Goal: Navigation & Orientation: Find specific page/section

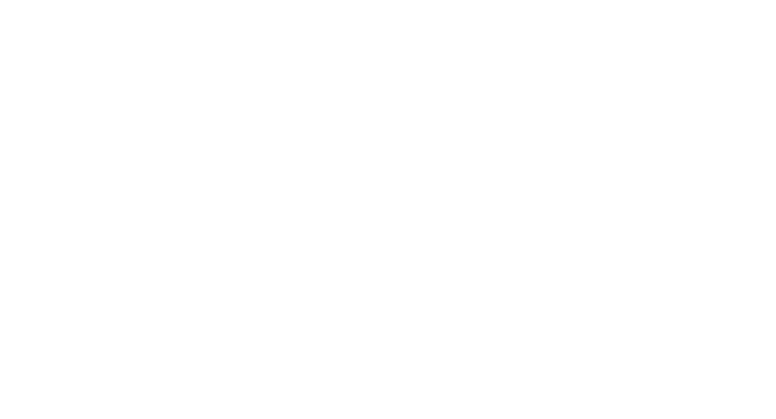
click at [348, 140] on div at bounding box center [388, 209] width 776 height 419
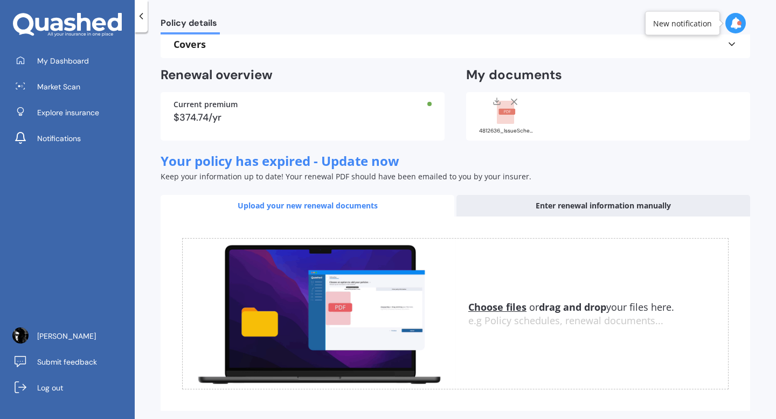
scroll to position [123, 0]
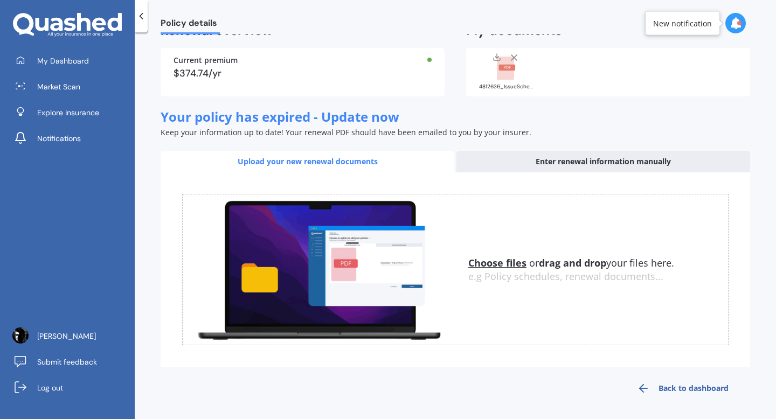
click at [689, 389] on link "Back to dashboard" at bounding box center [683, 389] width 135 height 26
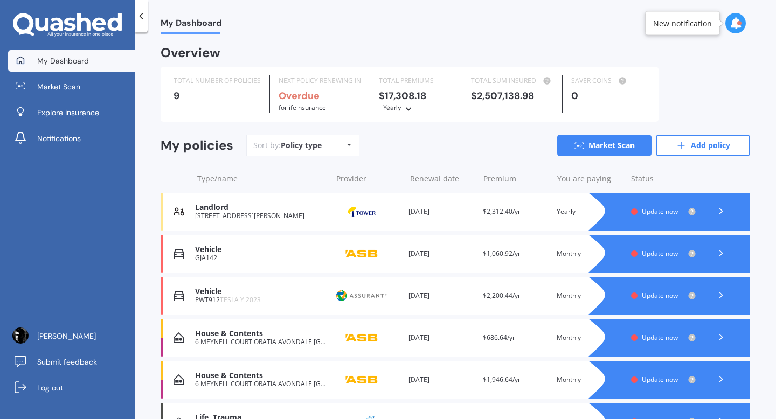
scroll to position [194, 0]
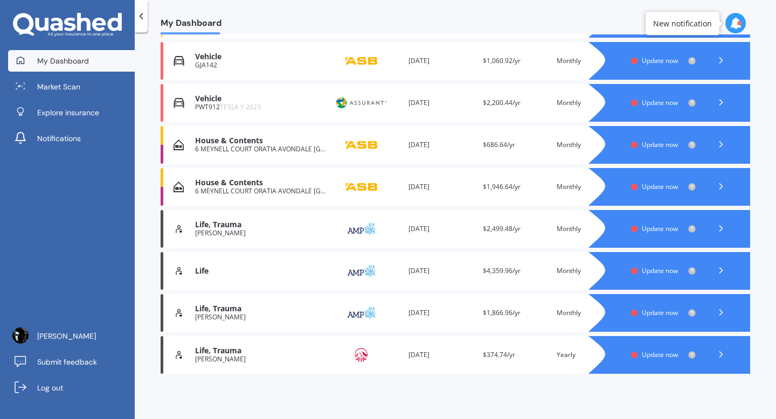
click at [231, 354] on div "Life, Trauma" at bounding box center [260, 351] width 131 height 9
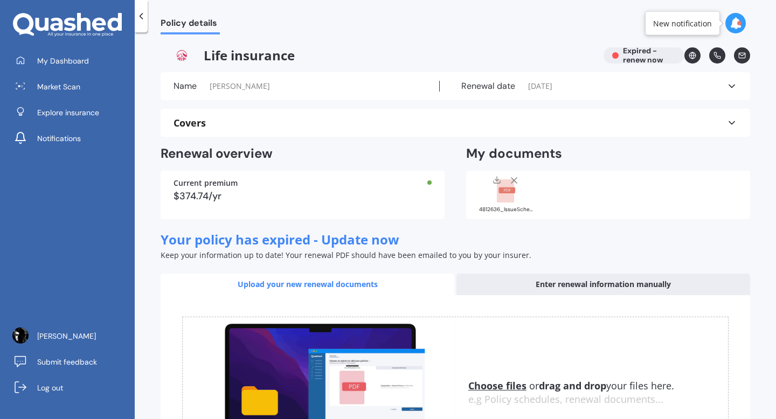
click at [142, 17] on icon at bounding box center [141, 16] width 11 height 11
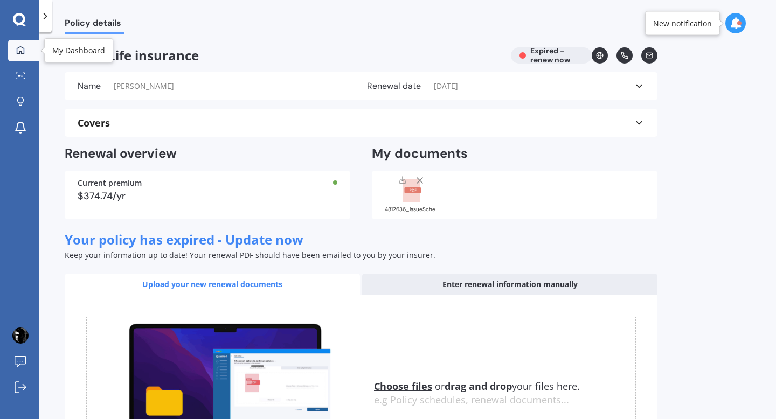
click at [28, 51] on div at bounding box center [20, 51] width 16 height 10
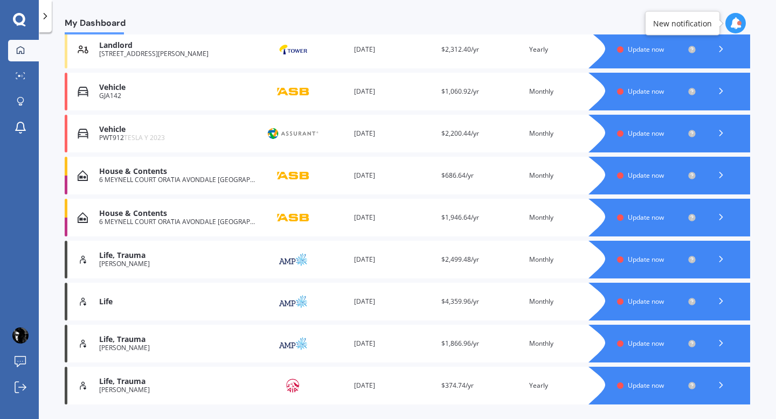
scroll to position [194, 0]
